Goal: Find specific page/section: Find specific page/section

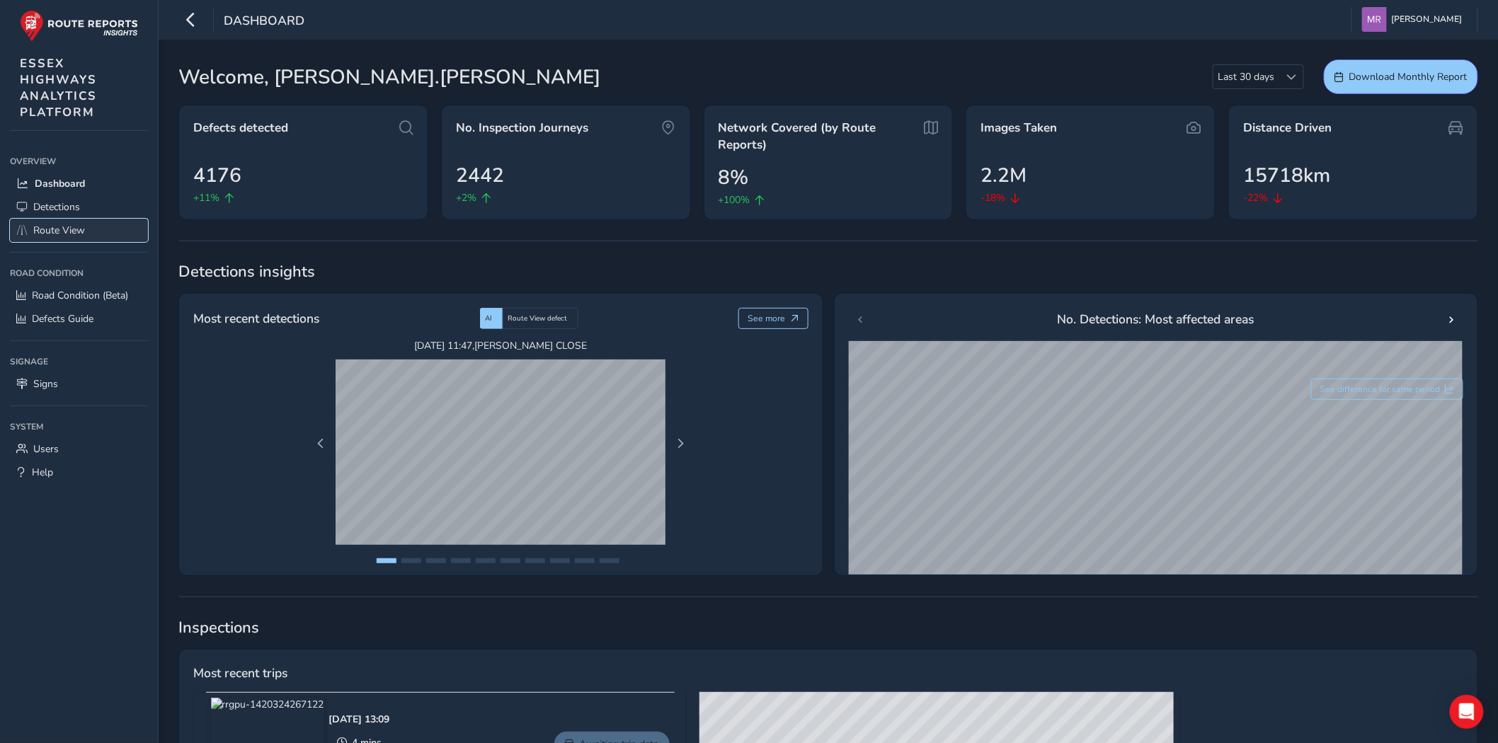
click at [62, 228] on span "Route View" at bounding box center [59, 230] width 52 height 13
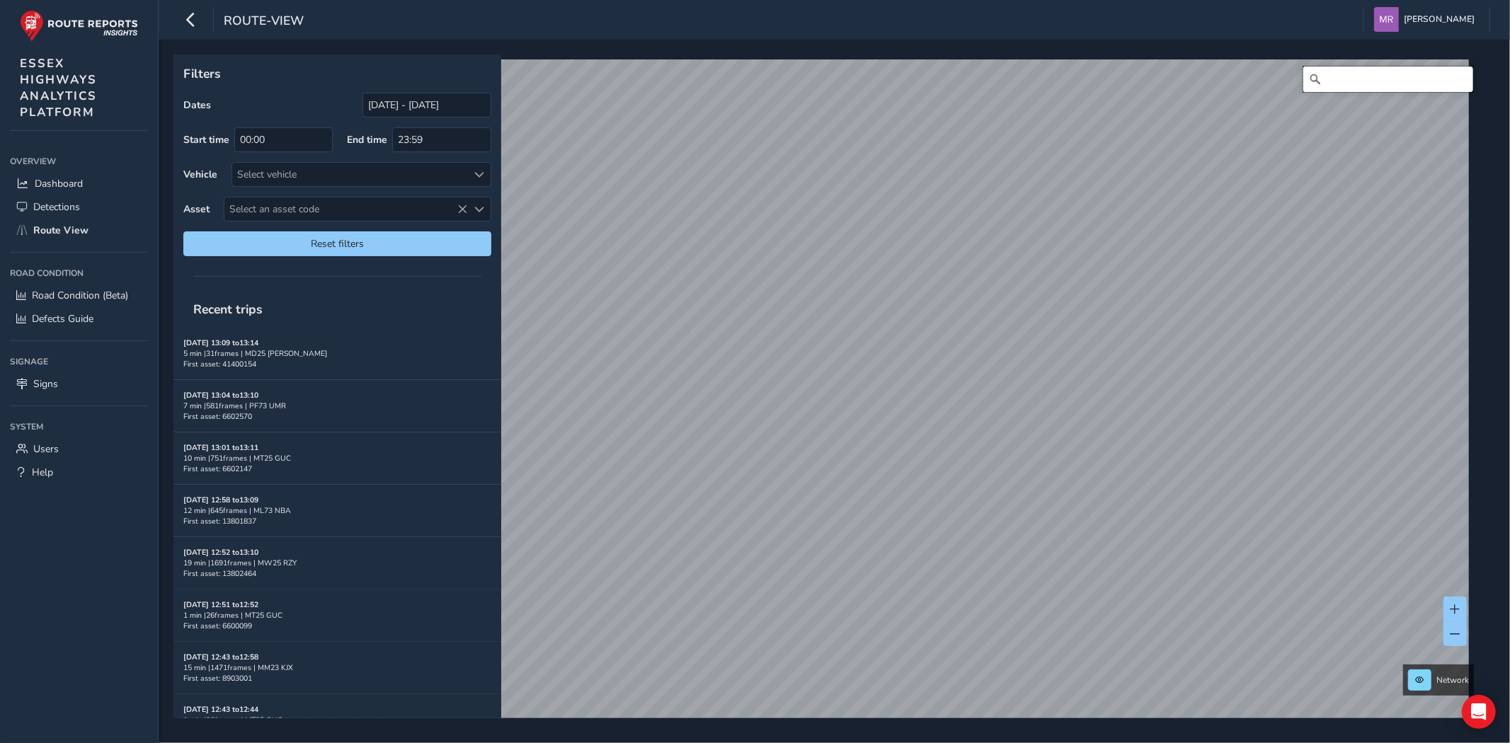
click at [1322, 74] on input "Search" at bounding box center [1388, 79] width 170 height 25
click at [407, 103] on input "[DATE] - [DATE]" at bounding box center [426, 105] width 129 height 25
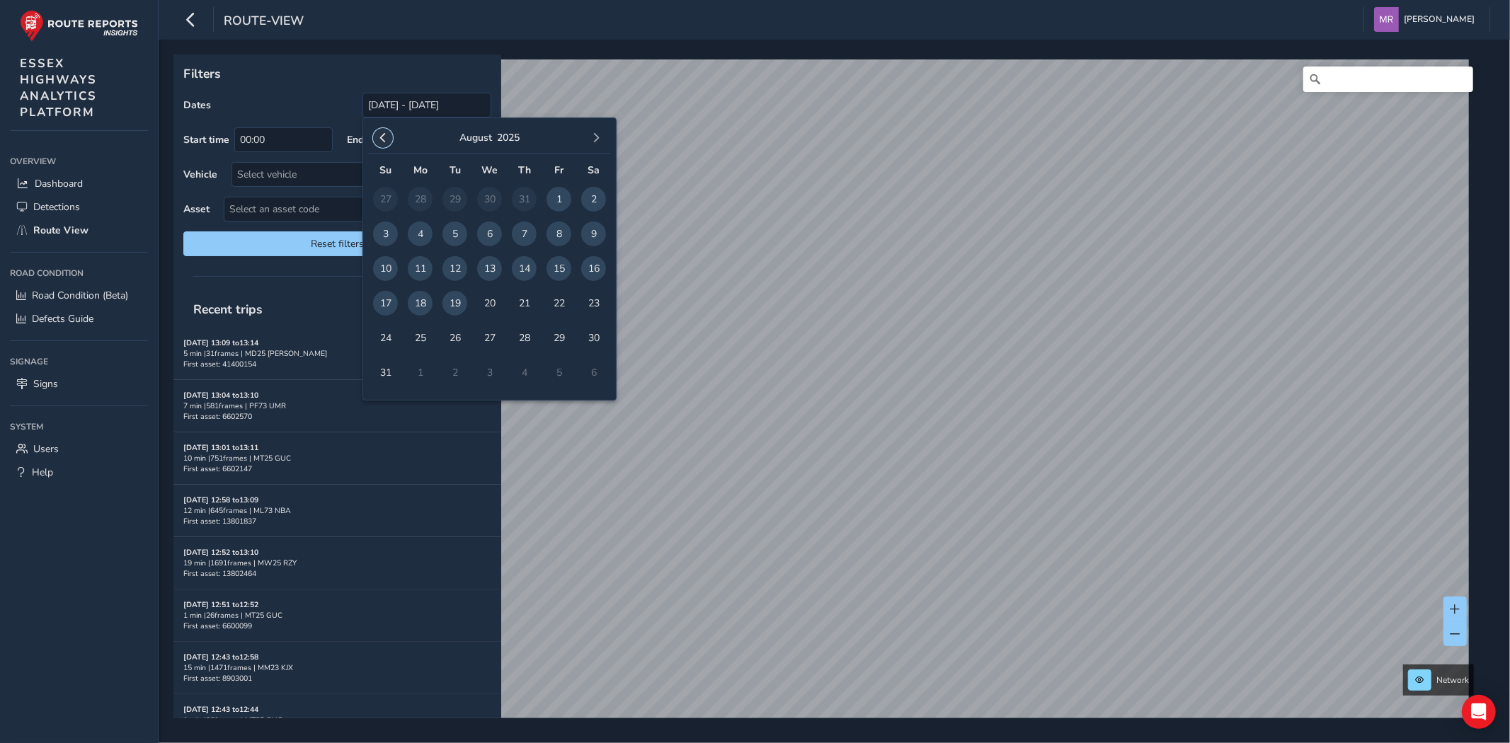
click at [387, 137] on span "button" at bounding box center [383, 138] width 10 height 10
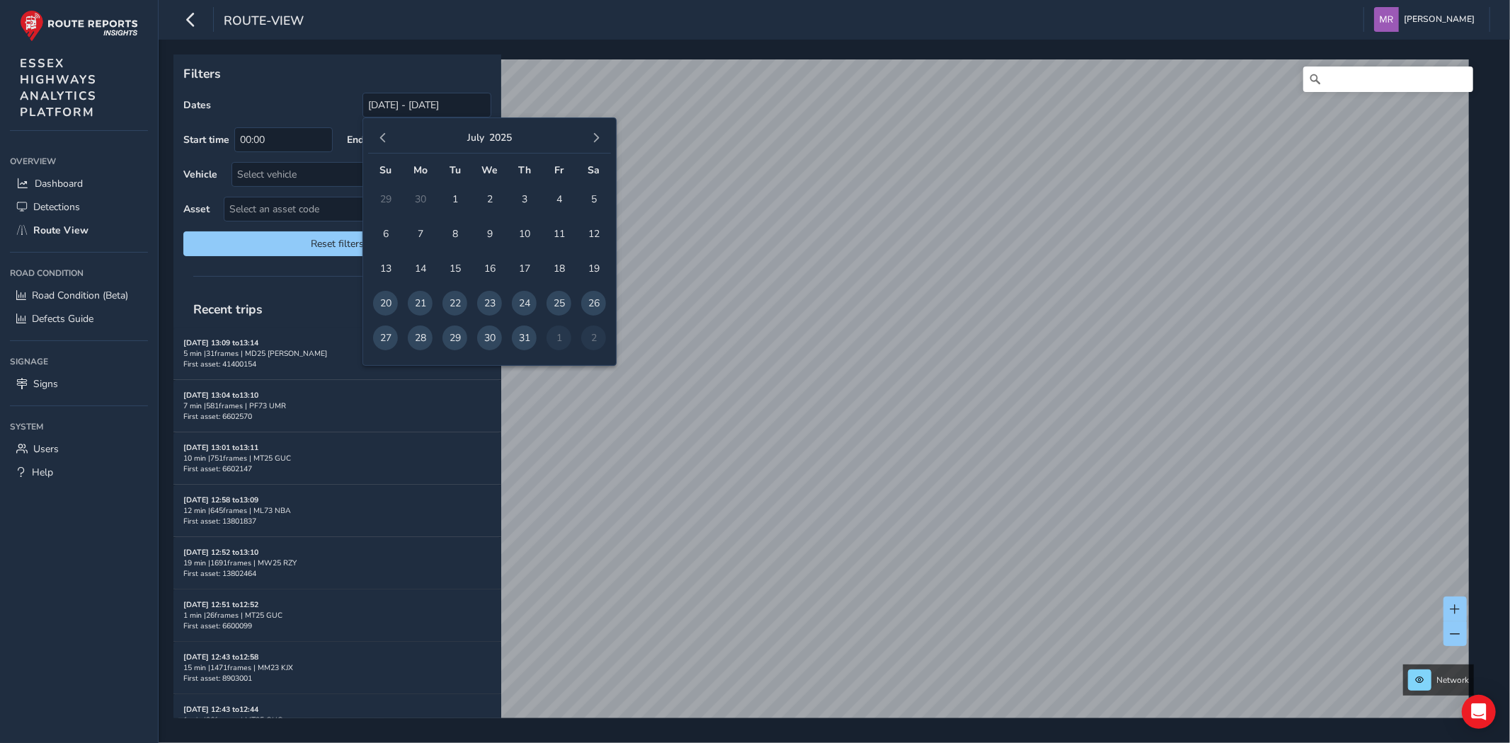
click at [387, 137] on span "button" at bounding box center [383, 138] width 10 height 10
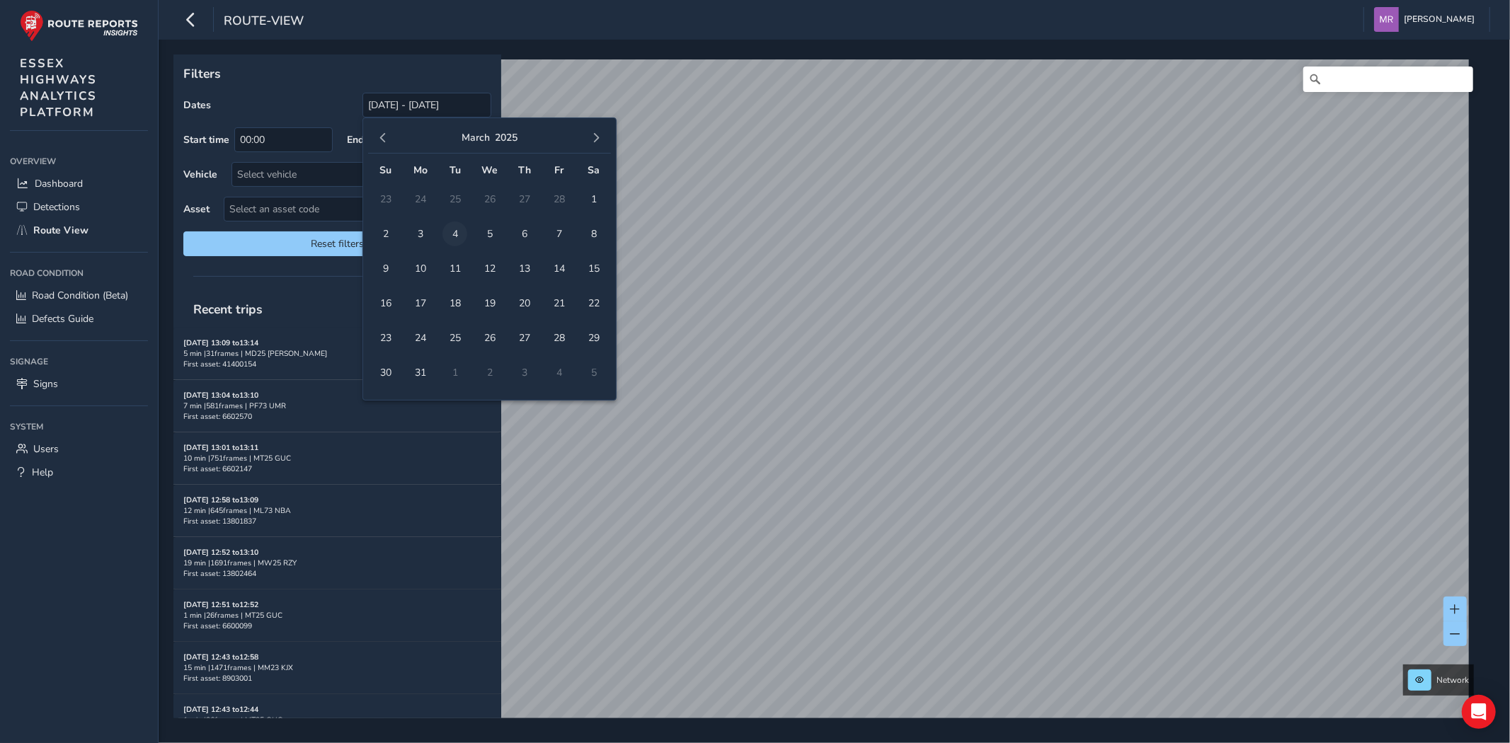
click at [454, 228] on span "4" at bounding box center [454, 234] width 25 height 25
click at [588, 139] on button "button" at bounding box center [596, 138] width 20 height 20
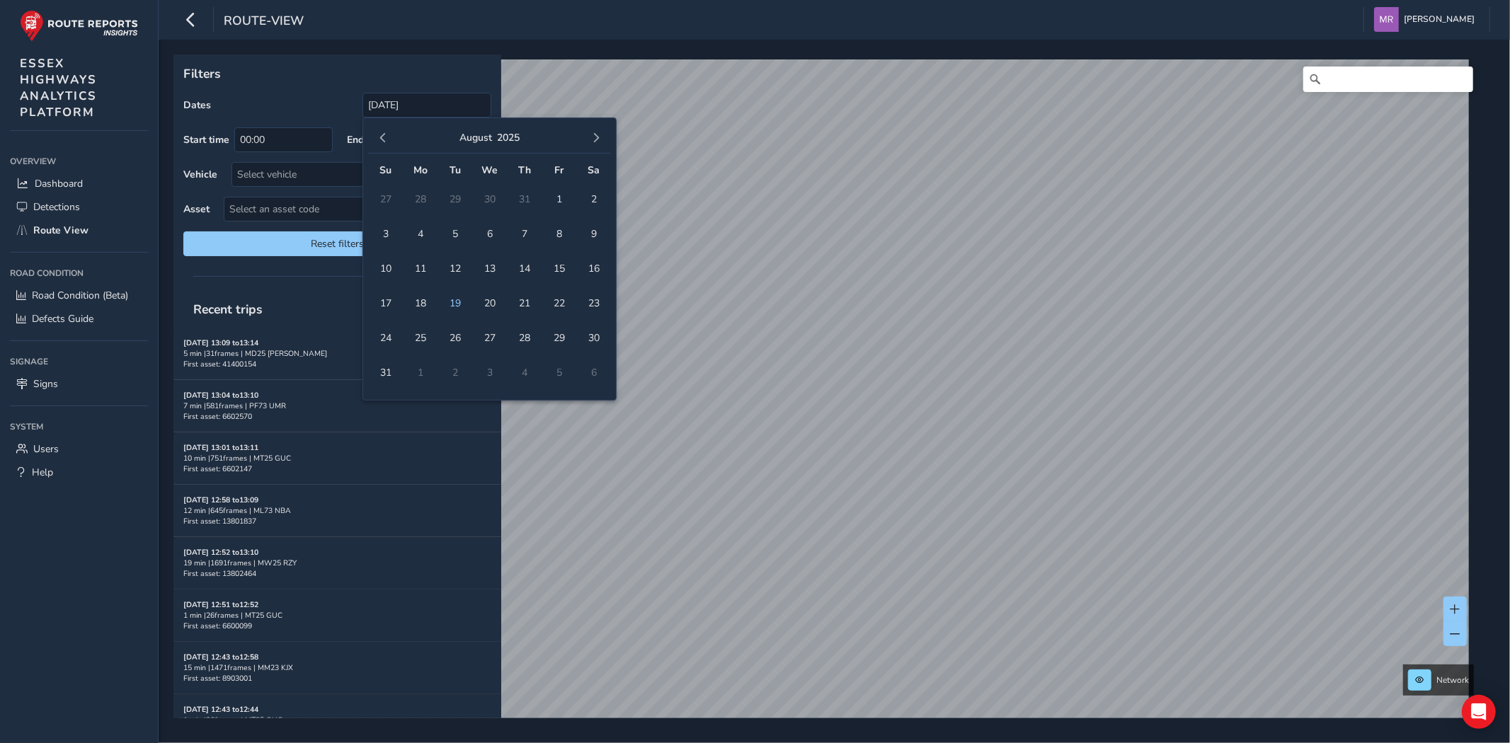
click at [588, 139] on button "button" at bounding box center [596, 138] width 20 height 20
click at [387, 142] on span "button" at bounding box center [383, 138] width 10 height 10
click at [457, 300] on span "19" at bounding box center [454, 303] width 25 height 25
type input "[DATE] - [DATE]"
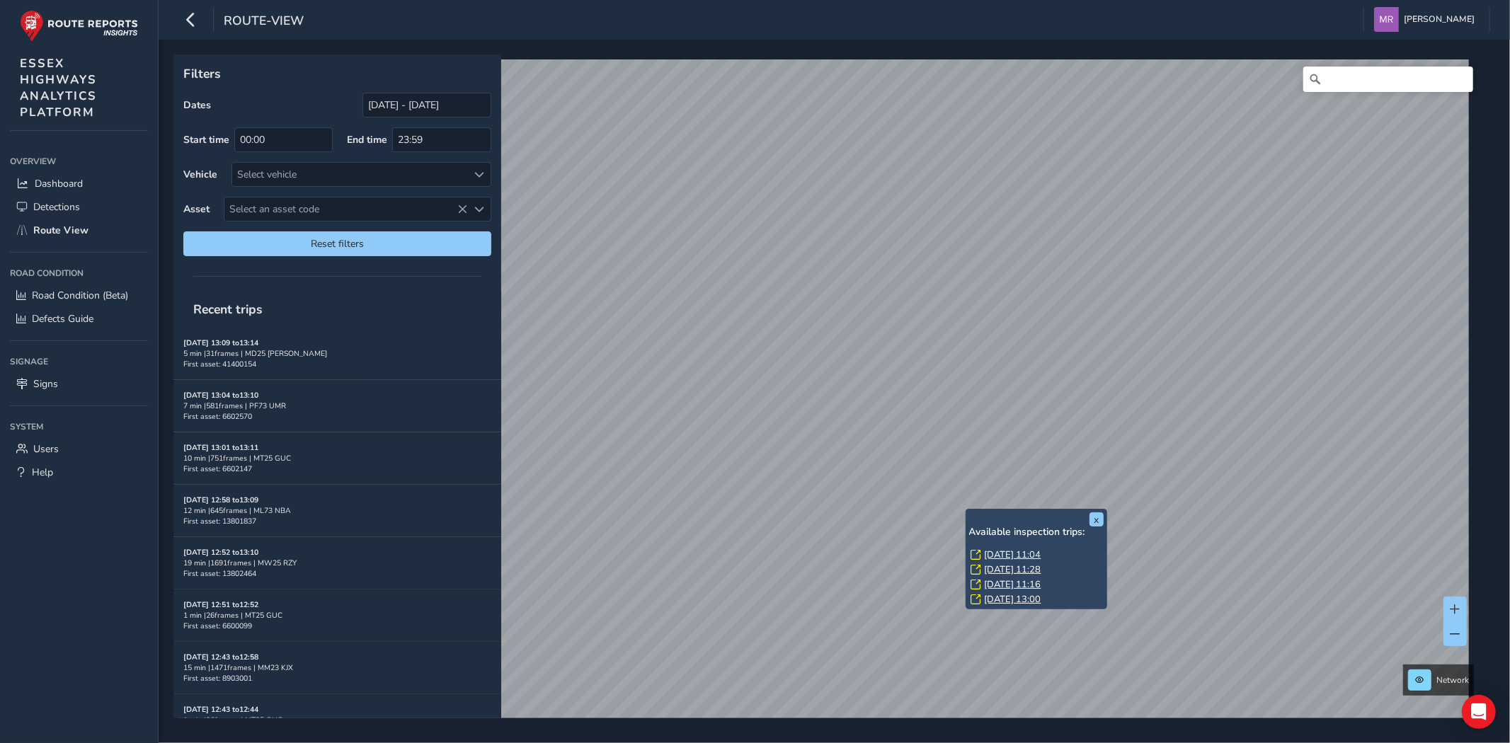
click at [993, 556] on link "[DATE] 11:04" at bounding box center [1013, 555] width 57 height 13
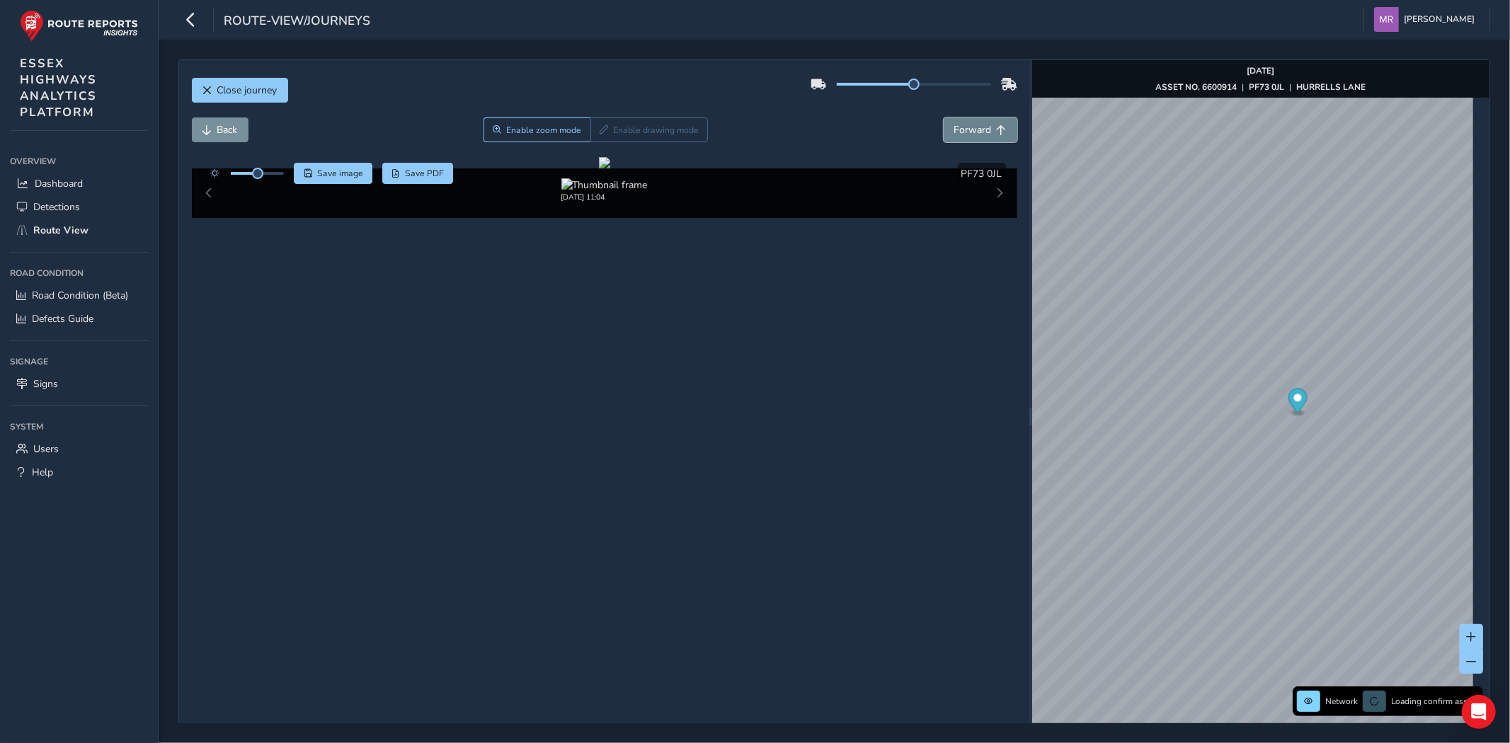
click at [960, 130] on span "Forward" at bounding box center [973, 129] width 38 height 13
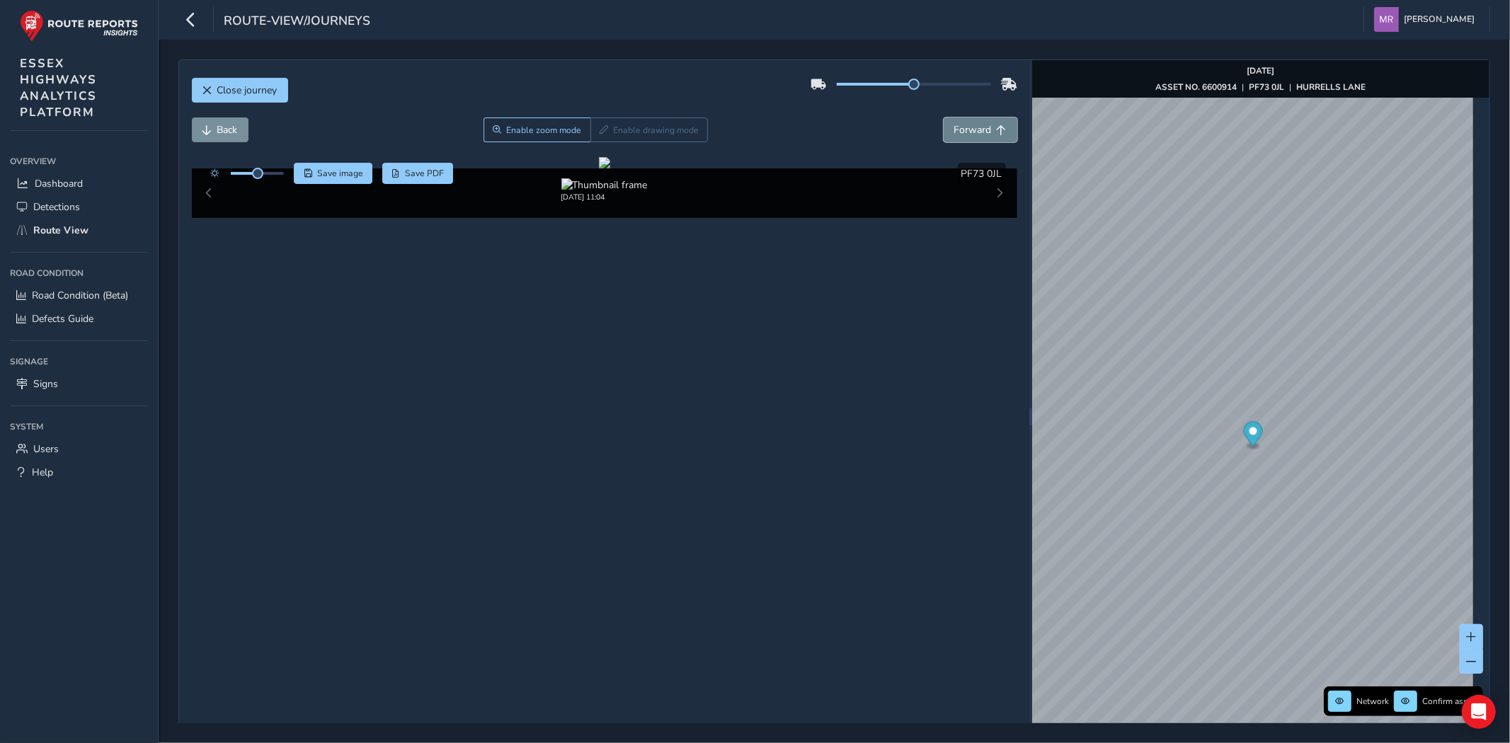
click at [960, 130] on span "Forward" at bounding box center [973, 129] width 38 height 13
click at [253, 87] on span "Close journey" at bounding box center [247, 90] width 60 height 13
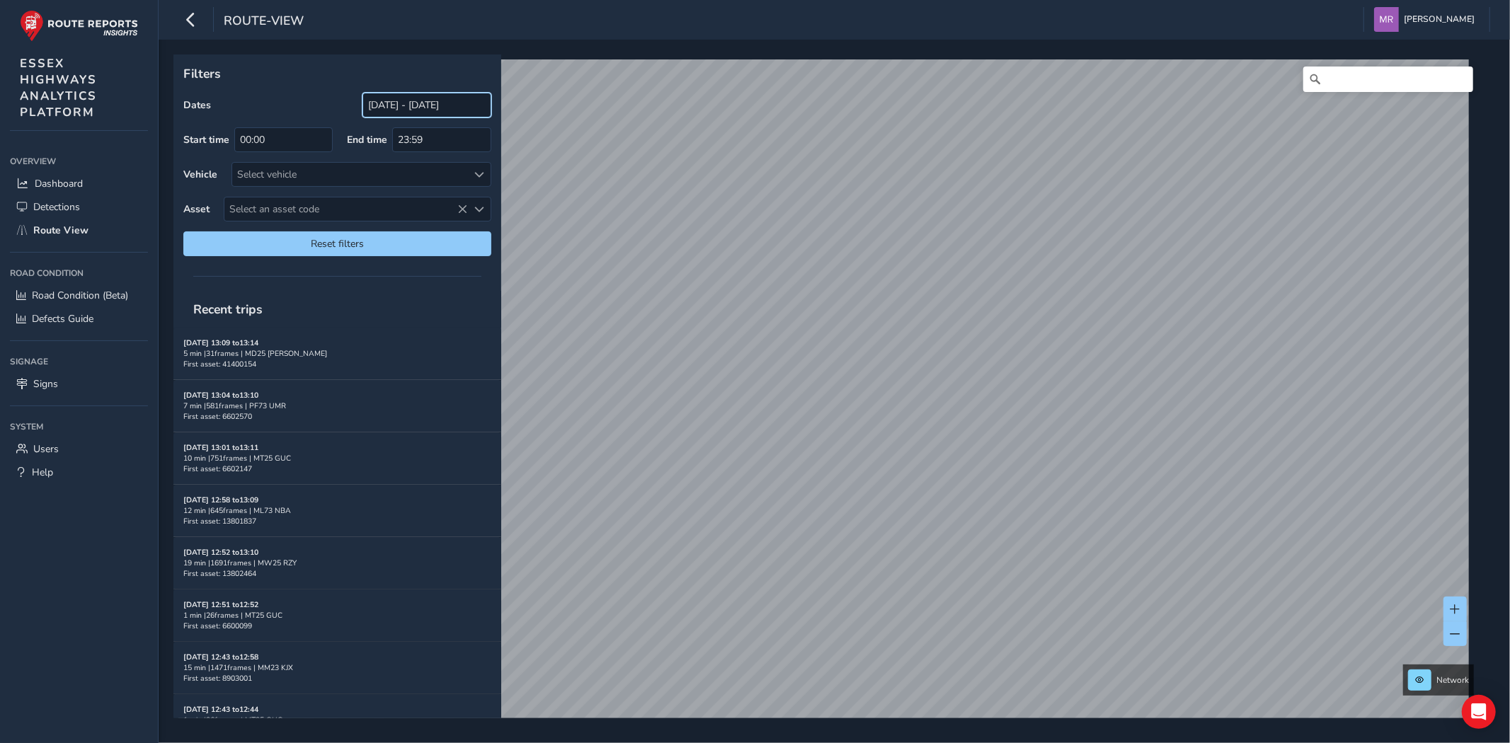
click at [406, 115] on input "[DATE] - [DATE]" at bounding box center [426, 105] width 129 height 25
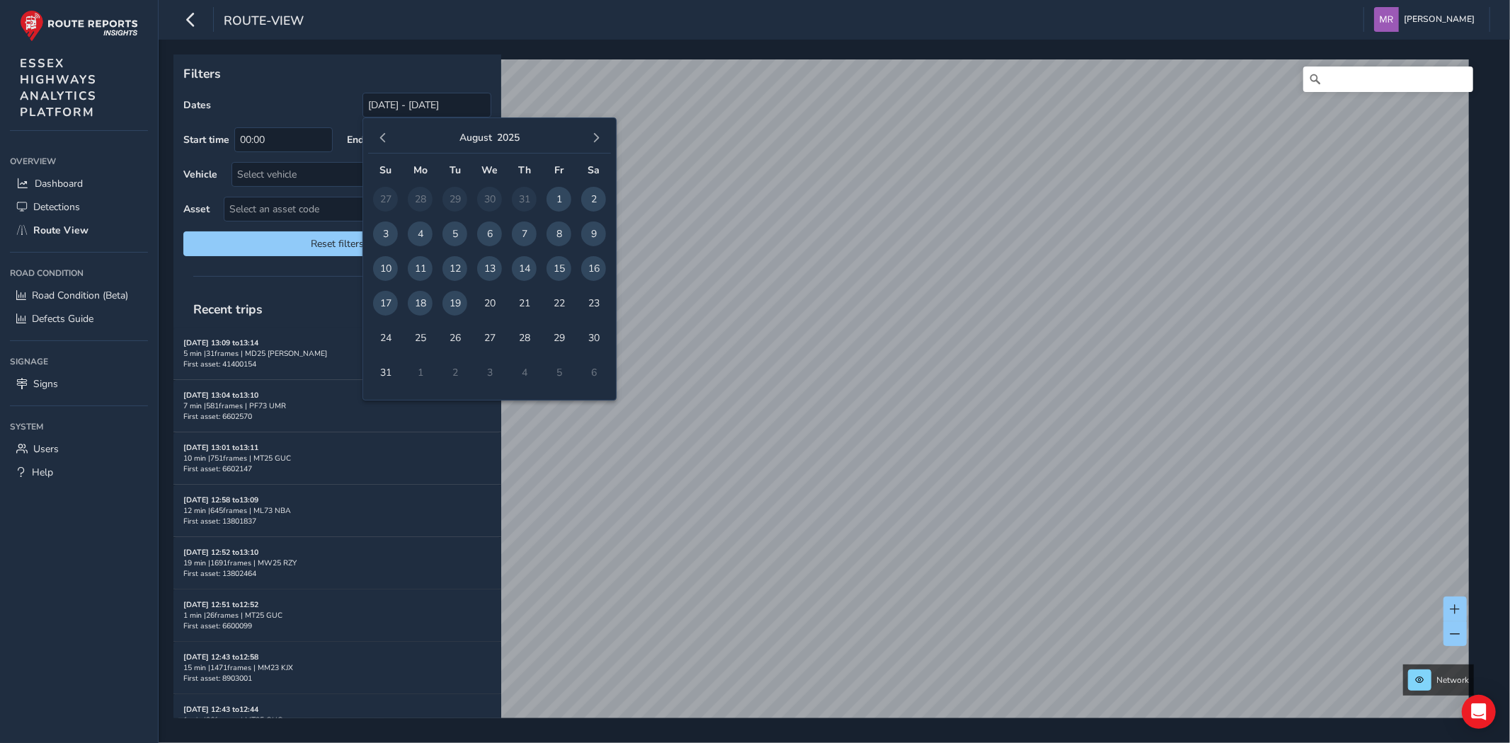
click at [379, 149] on div "[DATE]" at bounding box center [489, 138] width 243 height 30
click at [379, 138] on span "button" at bounding box center [383, 138] width 10 height 10
